Goal: Task Accomplishment & Management: Manage account settings

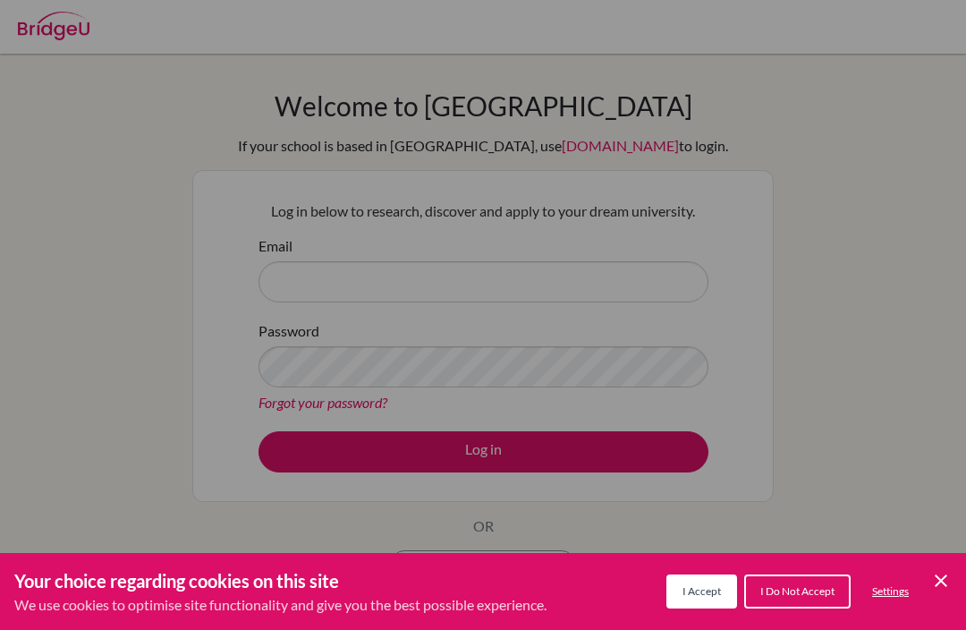
click at [939, 577] on icon "Cookie Control Close Icon" at bounding box center [940, 580] width 21 height 21
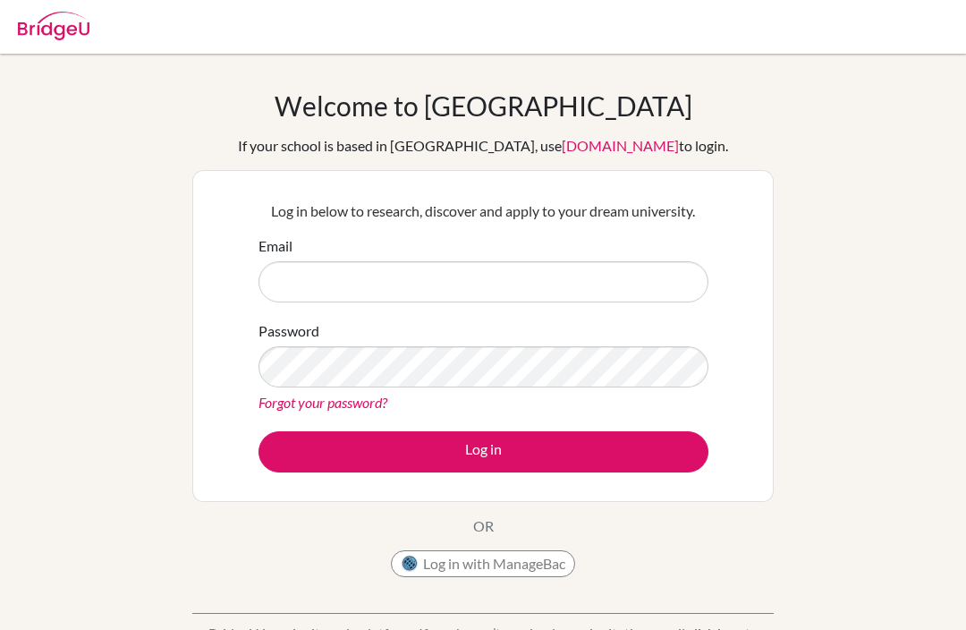
scroll to position [119, 0]
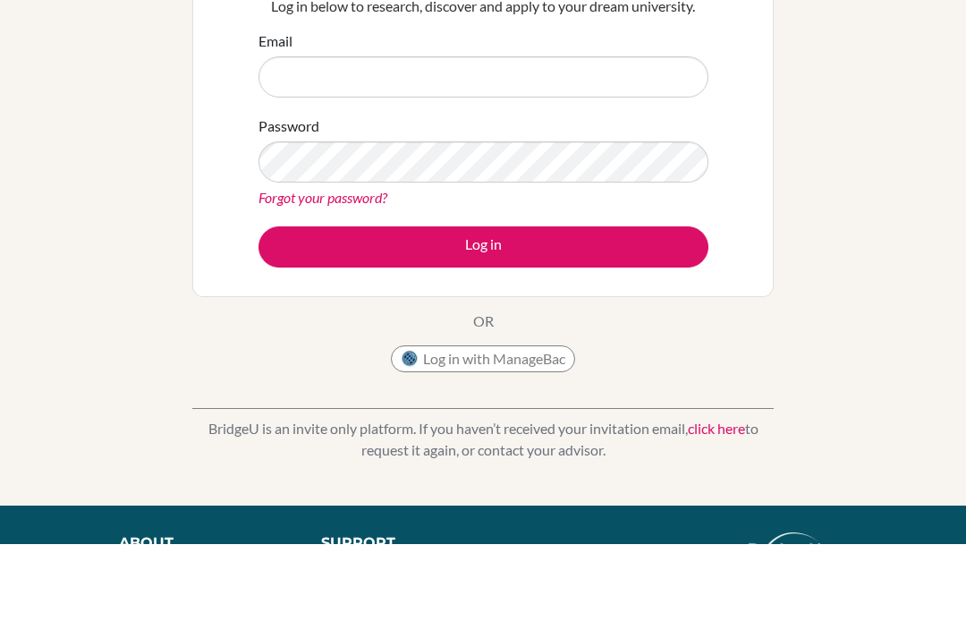
click at [289, 292] on link "Forgot your password?" at bounding box center [322, 283] width 129 height 17
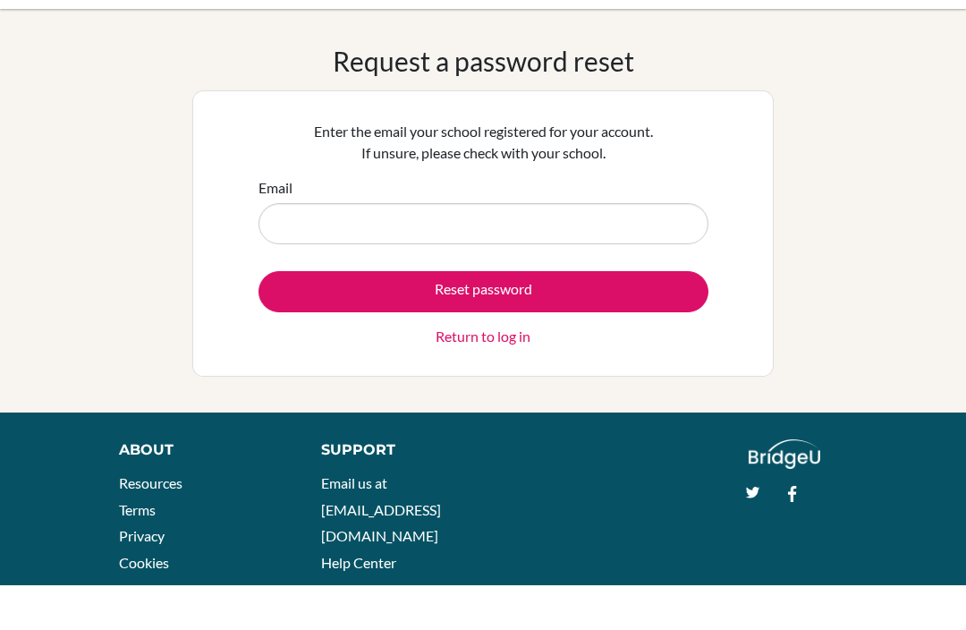
click at [292, 250] on input "Email" at bounding box center [483, 268] width 450 height 41
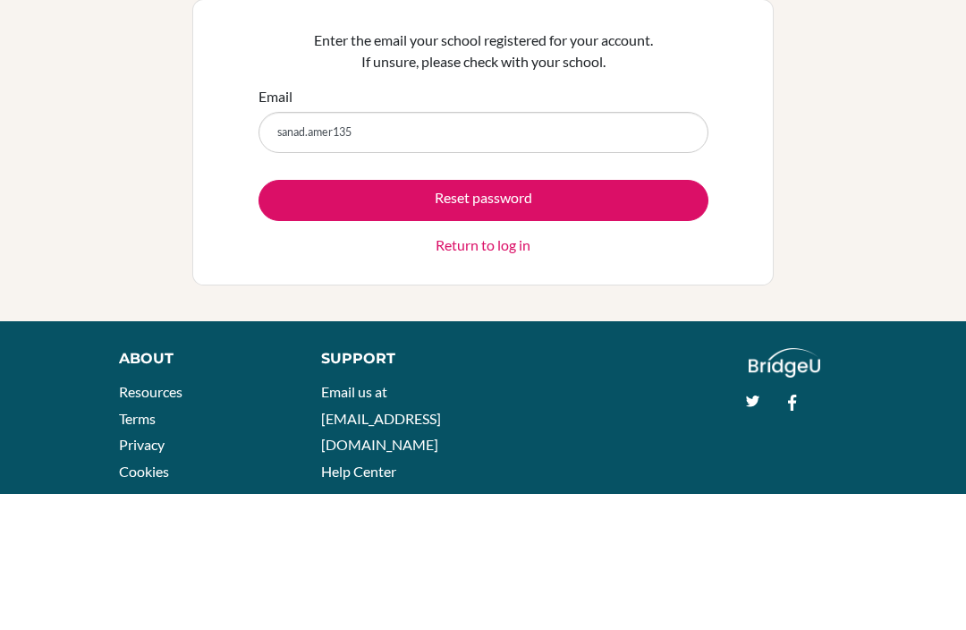
scroll to position [68, 0]
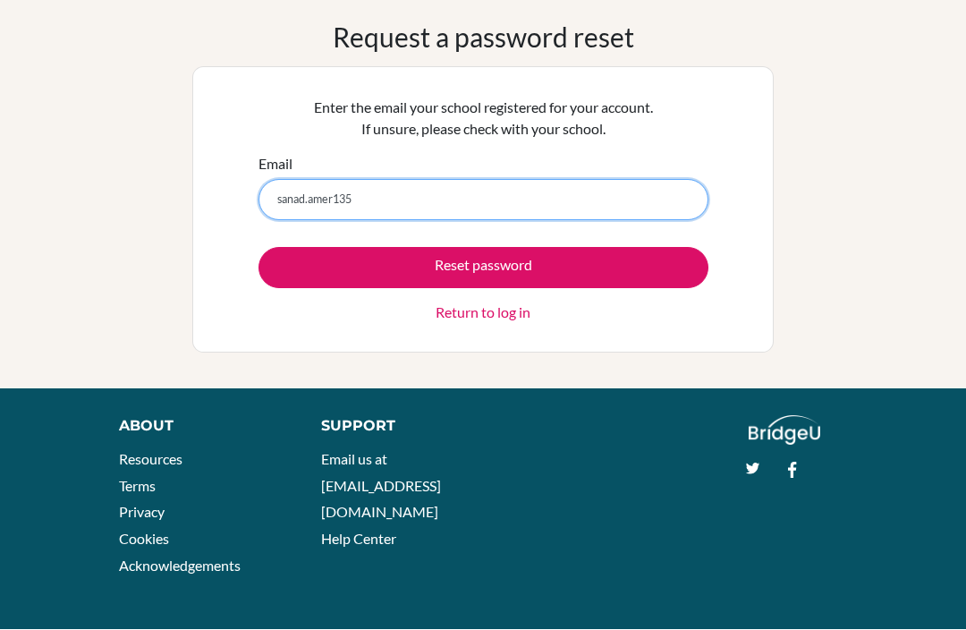
click at [538, 215] on input "sanad.amer135" at bounding box center [483, 200] width 450 height 41
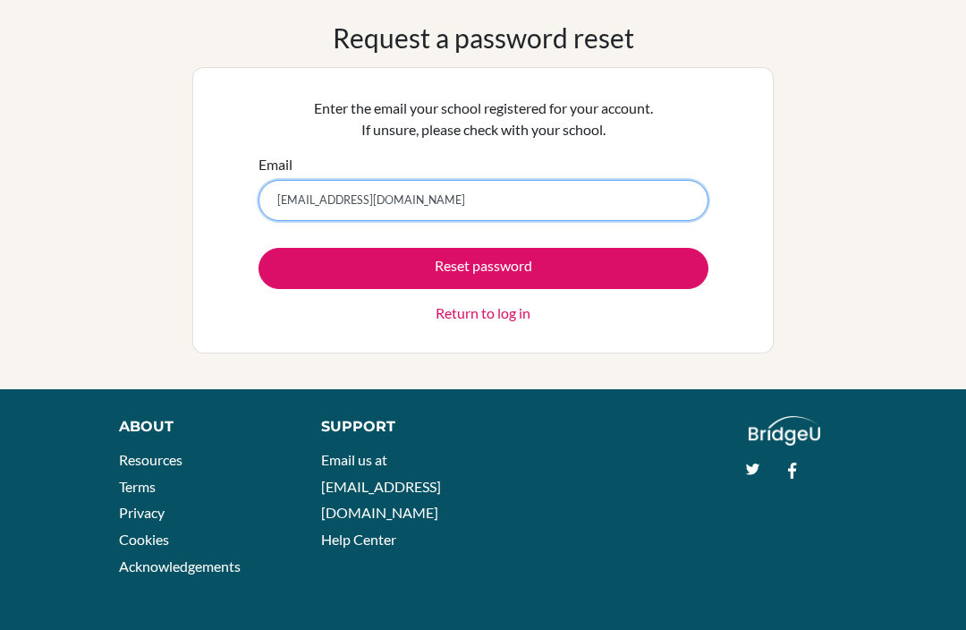
type input "sanad.amer135@gmail.com"
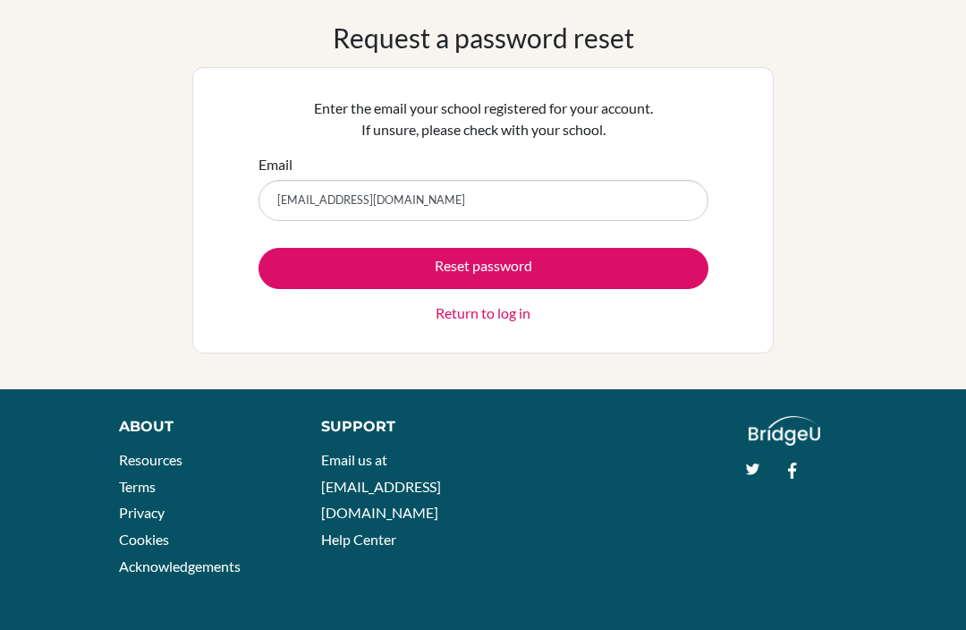
click at [549, 271] on button "Reset password" at bounding box center [483, 268] width 450 height 41
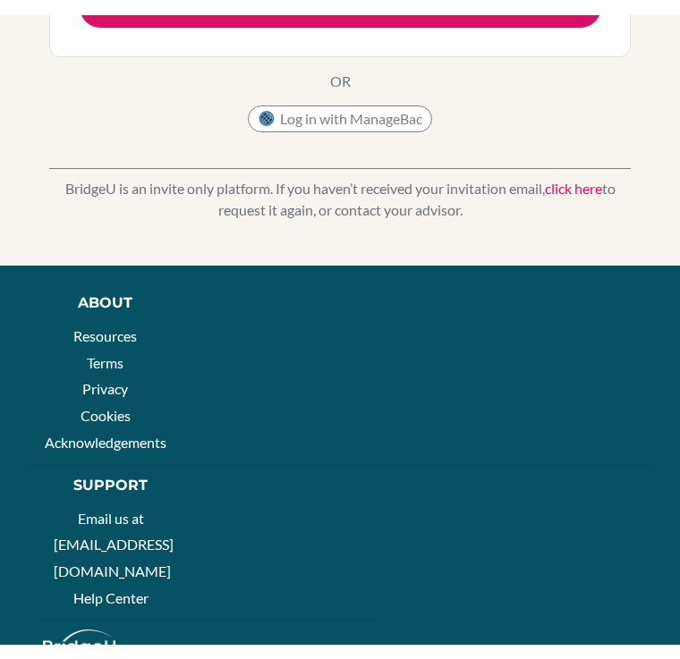
scroll to position [526, 0]
